Goal: Find specific fact: Find specific fact

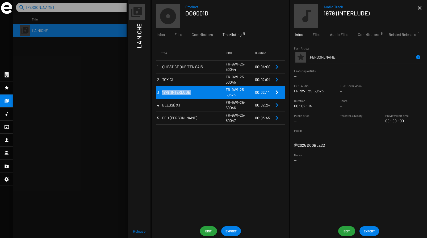
click at [185, 152] on div "Media 1 Title ISRC Duration 1 QU'EST CE QUE T'EN SAIS FR-9W1-25-50044 00:04:00 …" at bounding box center [220, 132] width 137 height 183
click at [167, 69] on span "QU'EST CE QUE T'EN SAIS" at bounding box center [194, 66] width 64 height 5
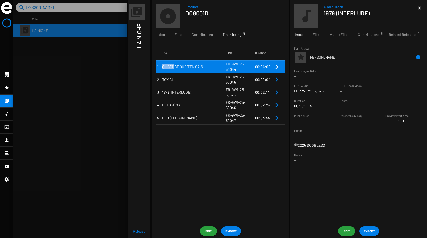
click at [167, 69] on span "QU'EST CE QUE T'EN SAIS" at bounding box center [194, 66] width 64 height 5
copy span "QU'EST CE QUE T'EN SAIS"
click at [199, 14] on h1 "DOG001D" at bounding box center [230, 13] width 90 height 7
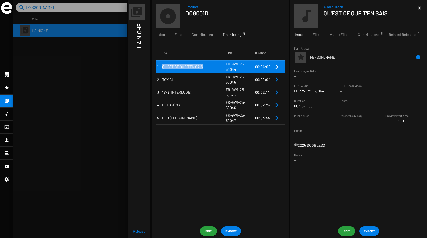
copy div "DOG001D"
click at [230, 64] on span "FR-9W1-25-50044" at bounding box center [236, 67] width 20 height 10
copy span "FR-9W1-25-50044"
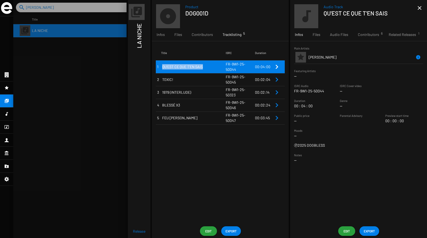
click at [172, 64] on span "QU'EST CE QUE T'EN SAIS" at bounding box center [194, 66] width 64 height 5
copy span "QU'EST CE QUE T'EN SAIS"
click at [168, 80] on span "TOXIC!" at bounding box center [194, 79] width 64 height 5
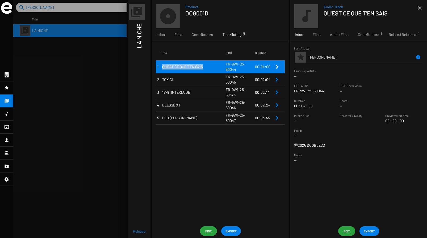
click at [168, 80] on span "TOXIC!" at bounding box center [194, 79] width 64 height 5
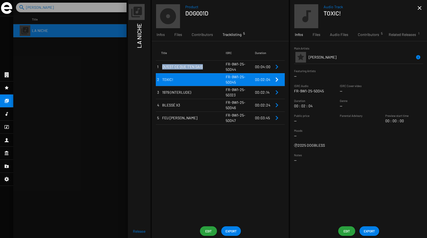
copy span "TOXIC!"
click at [177, 90] on span "1979 (INTERLUDE)" at bounding box center [194, 92] width 64 height 5
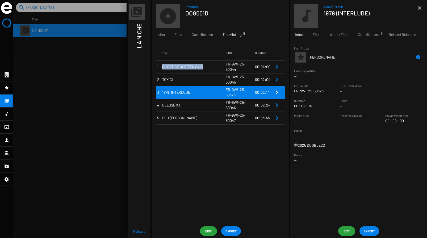
click at [173, 92] on span "1979 (INTERLUDE)" at bounding box center [194, 92] width 64 height 5
copy span "1979 (INTERLUDE)"
click at [170, 104] on span "BLESSÉ X3" at bounding box center [194, 104] width 64 height 5
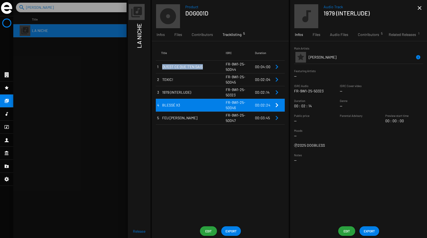
click at [170, 104] on span "BLESSÉ X3" at bounding box center [194, 104] width 64 height 5
copy span "BLESSÉ X3"
click at [171, 117] on span "FEU [PERSON_NAME]" at bounding box center [194, 117] width 64 height 5
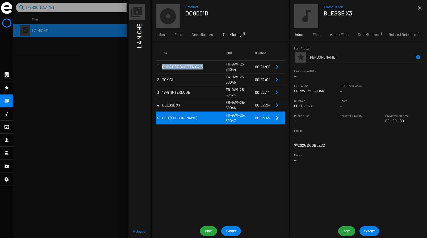
click at [171, 117] on span "FEU [PERSON_NAME]" at bounding box center [194, 117] width 64 height 5
copy span "FEU [PERSON_NAME]"
click at [234, 81] on span "FR-9W1-25-50045" at bounding box center [236, 79] width 20 height 10
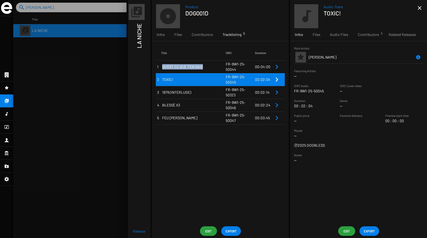
click at [234, 81] on span "FR-9W1-25-50045" at bounding box center [236, 79] width 20 height 10
click at [231, 93] on span "FR-9W1-25-50323" at bounding box center [236, 92] width 20 height 10
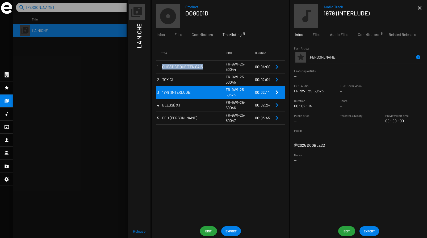
click at [231, 93] on span "FR-9W1-25-50323" at bounding box center [236, 92] width 20 height 10
click at [222, 68] on span "QU'EST CE QUE T'EN SAIS" at bounding box center [194, 66] width 64 height 5
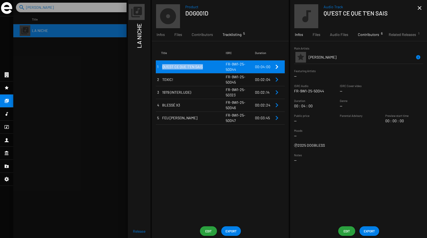
click at [373, 35] on span "Contributors 6" at bounding box center [368, 34] width 21 height 5
